Goal: Navigation & Orientation: Find specific page/section

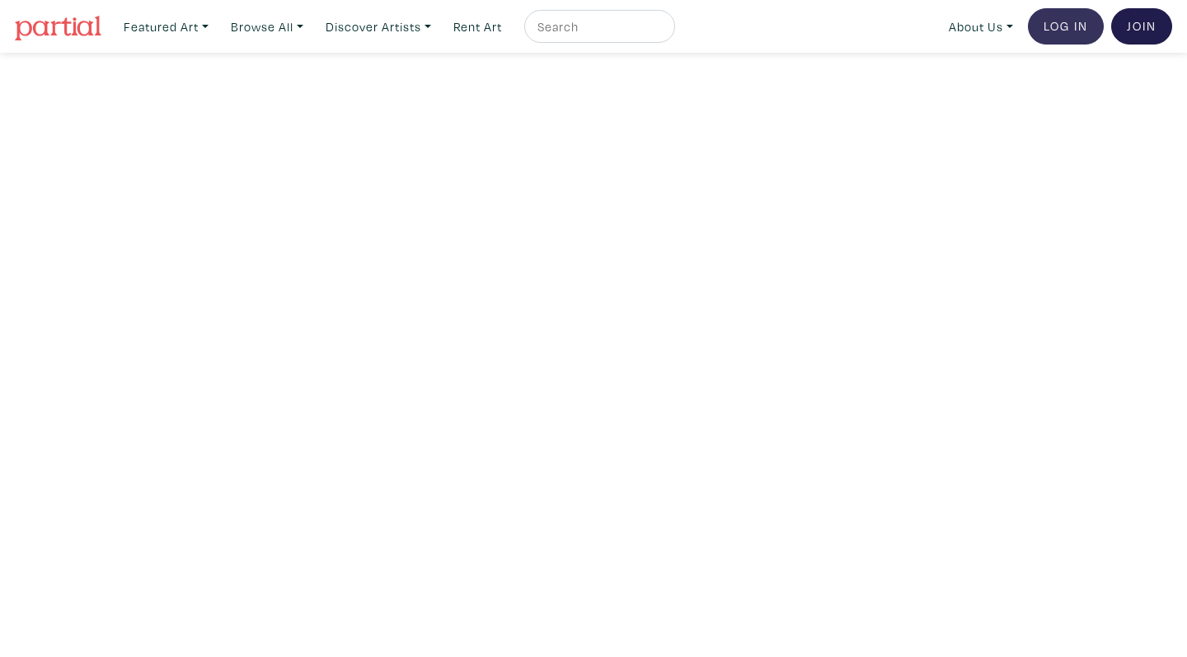
click at [1077, 20] on link "Log In" at bounding box center [1066, 26] width 76 height 36
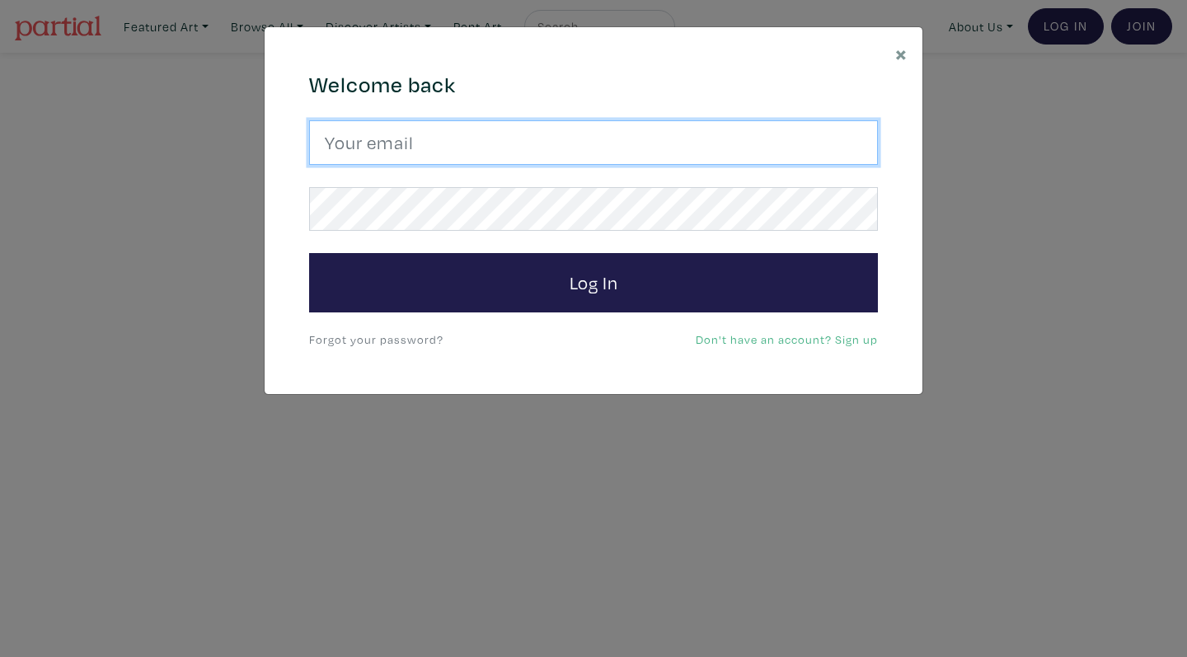
type input "cgarito@ocadu.ca"
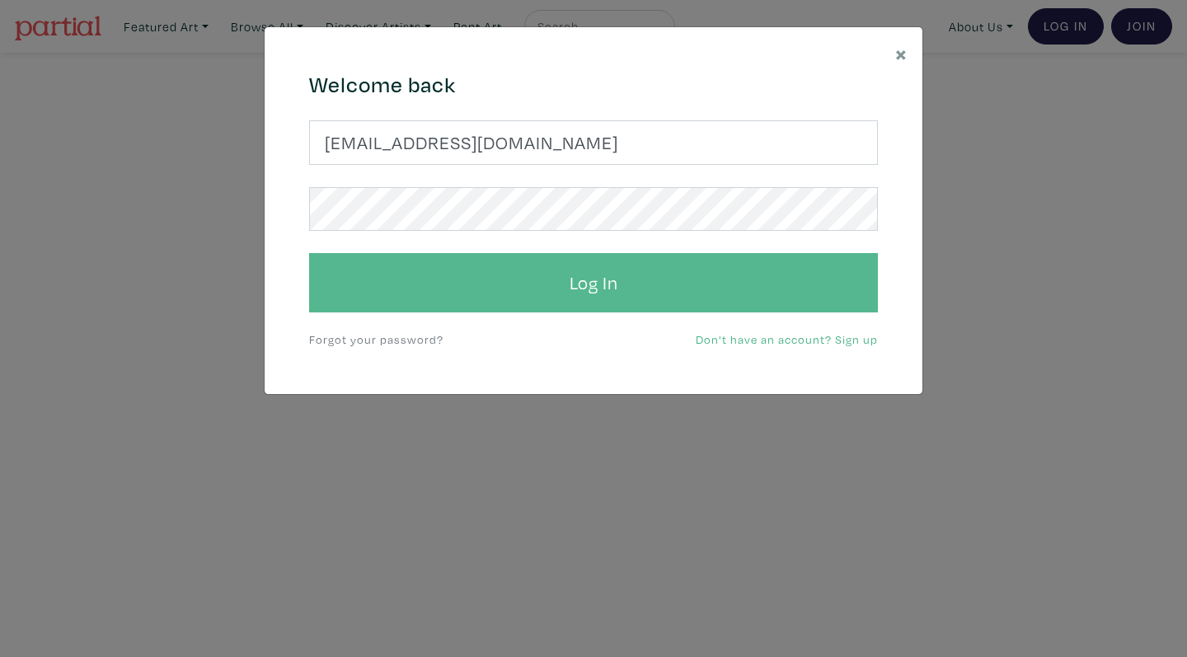
click at [658, 284] on button "Log In" at bounding box center [593, 282] width 569 height 59
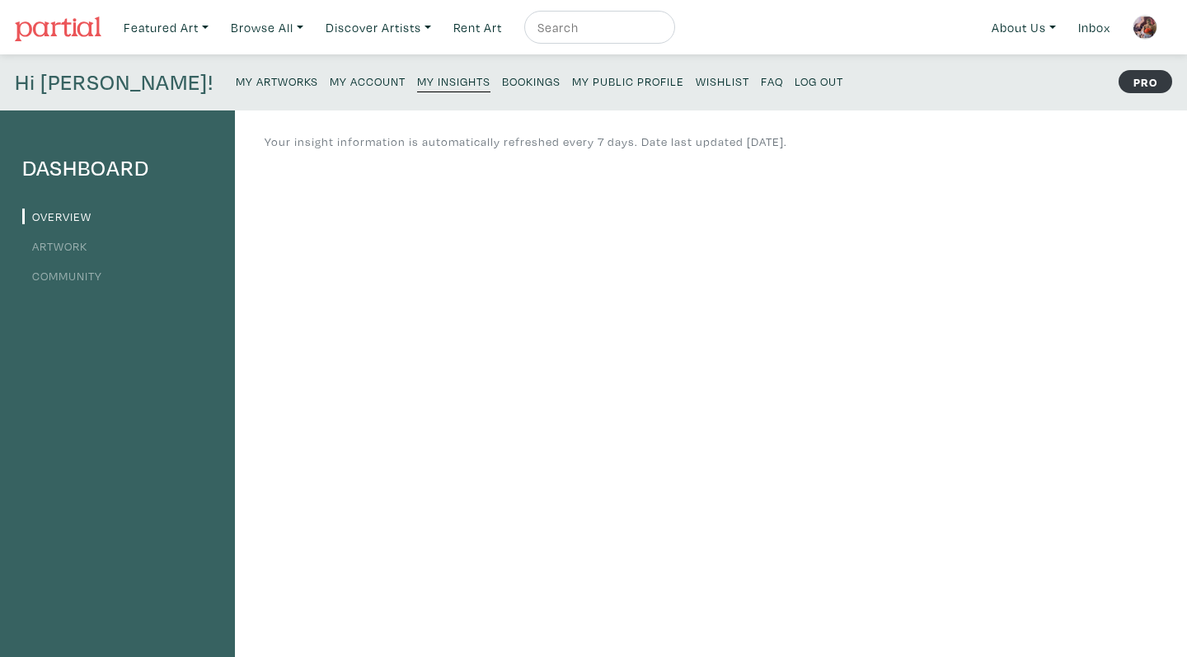
click at [68, 249] on link "Artwork" at bounding box center [54, 246] width 65 height 16
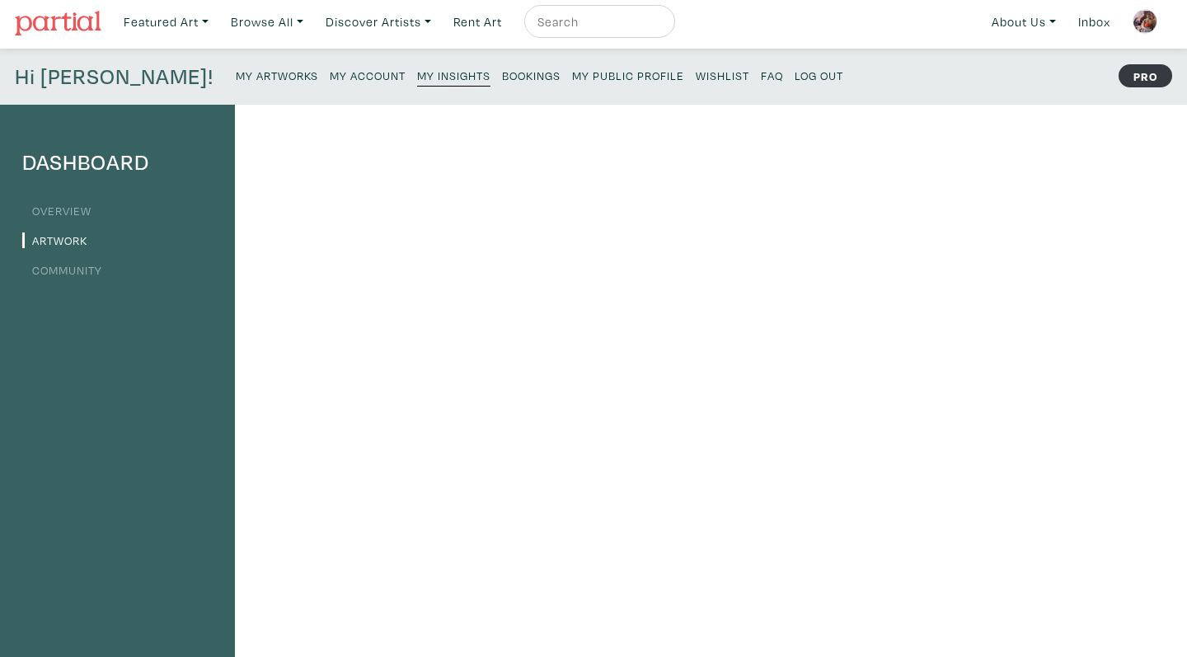
scroll to position [9, 0]
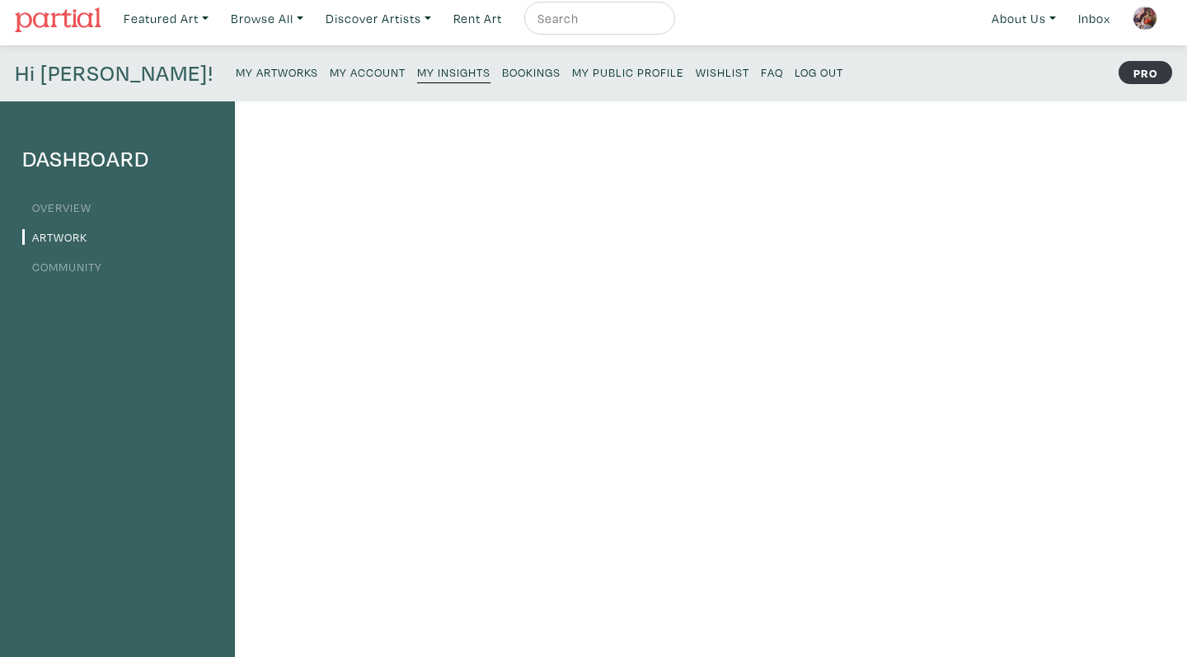
click at [502, 69] on small "Bookings" at bounding box center [531, 72] width 59 height 16
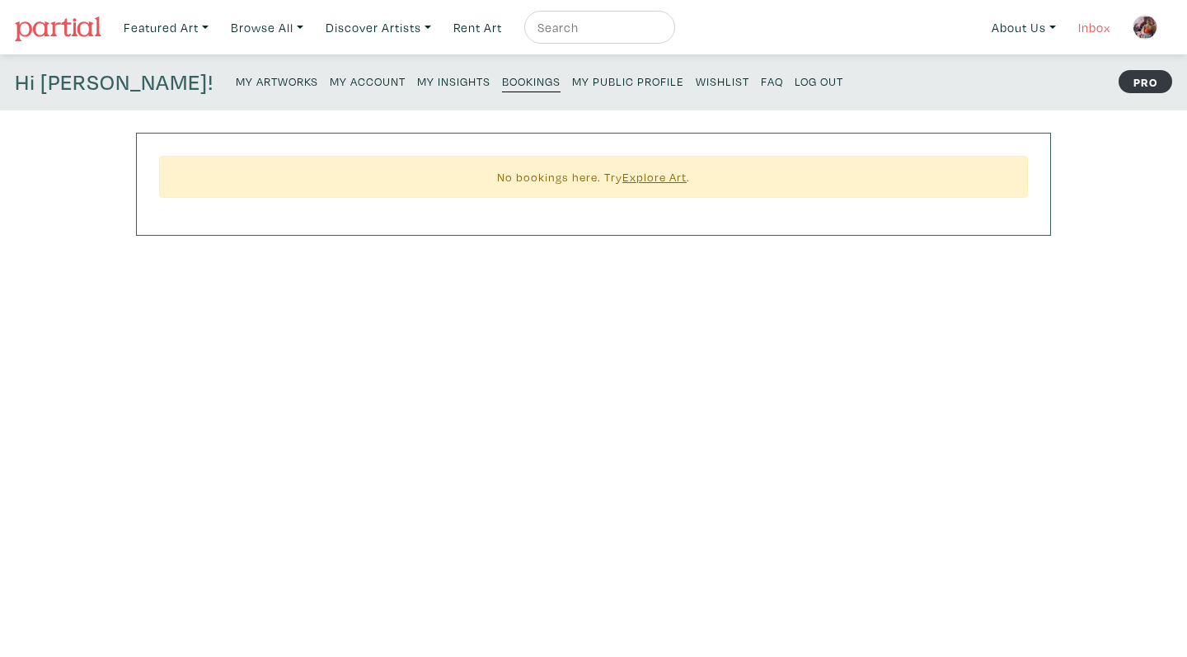
click at [1092, 34] on link "Inbox" at bounding box center [1094, 28] width 47 height 34
click at [561, 68] on div "Hi [PERSON_NAME]! My Artworks My Account My Insights Bookings My Public Profile…" at bounding box center [593, 82] width 1187 height 56
click at [572, 80] on small "My Public Profile" at bounding box center [628, 81] width 112 height 16
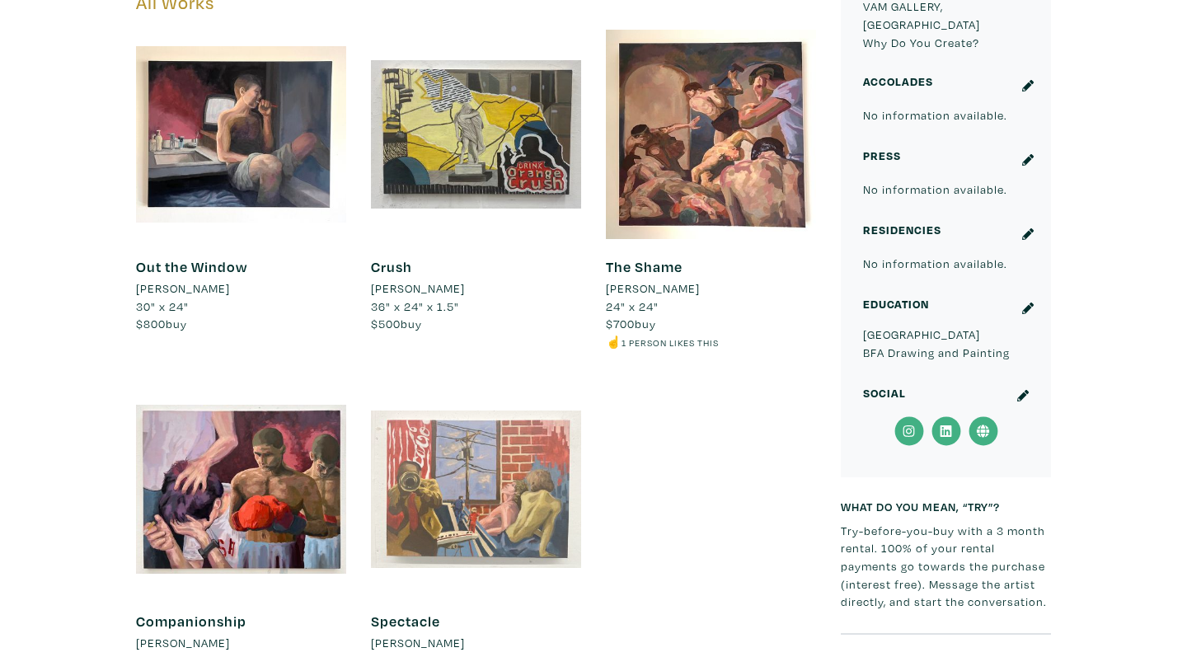
scroll to position [815, 0]
